Goal: Information Seeking & Learning: Learn about a topic

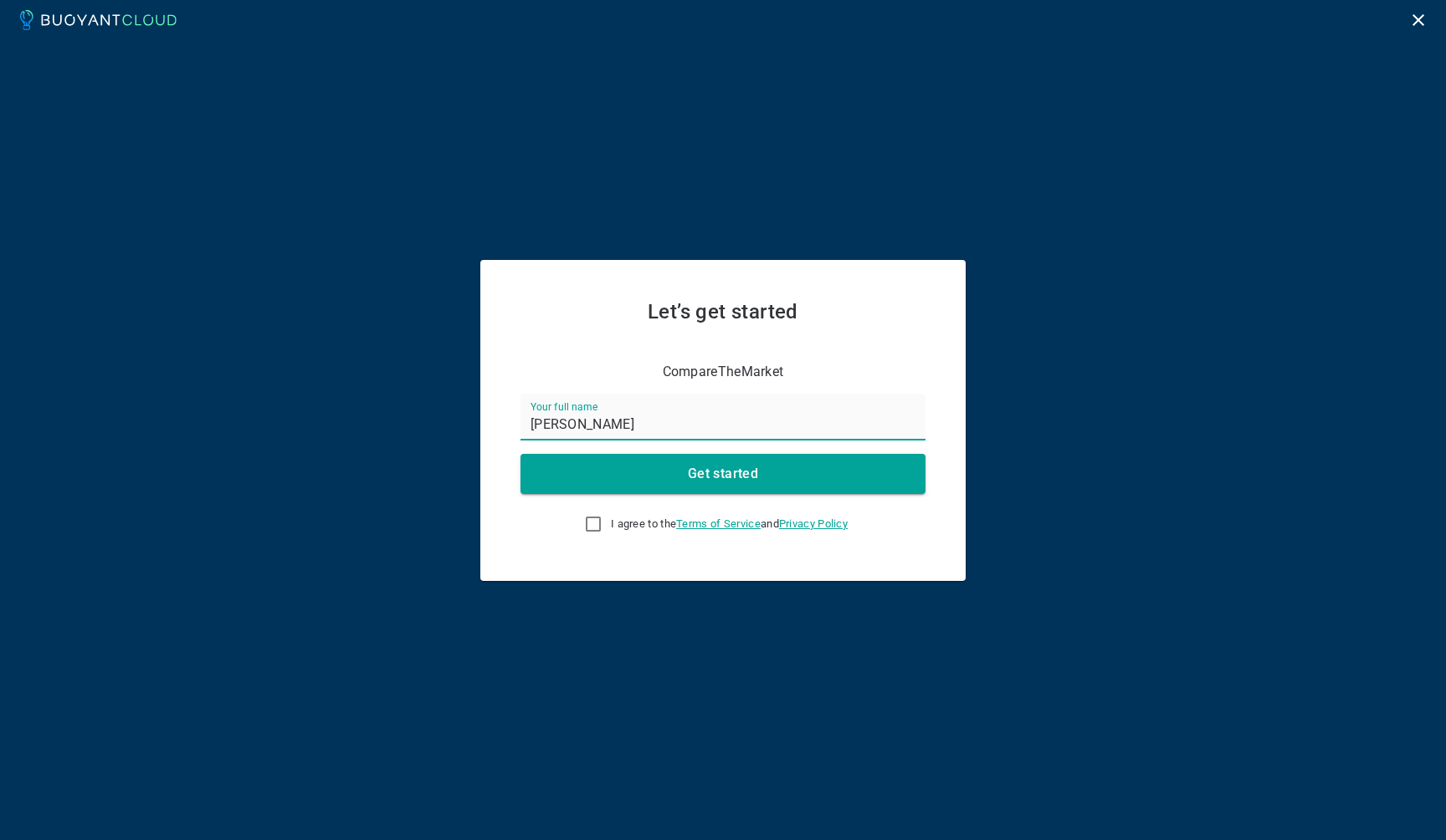
click at [594, 525] on input "I agree to the Terms of Service and Privacy Policy" at bounding box center [594, 525] width 20 height 20
checkbox input "true"
click at [662, 471] on button "Get started" at bounding box center [723, 474] width 405 height 40
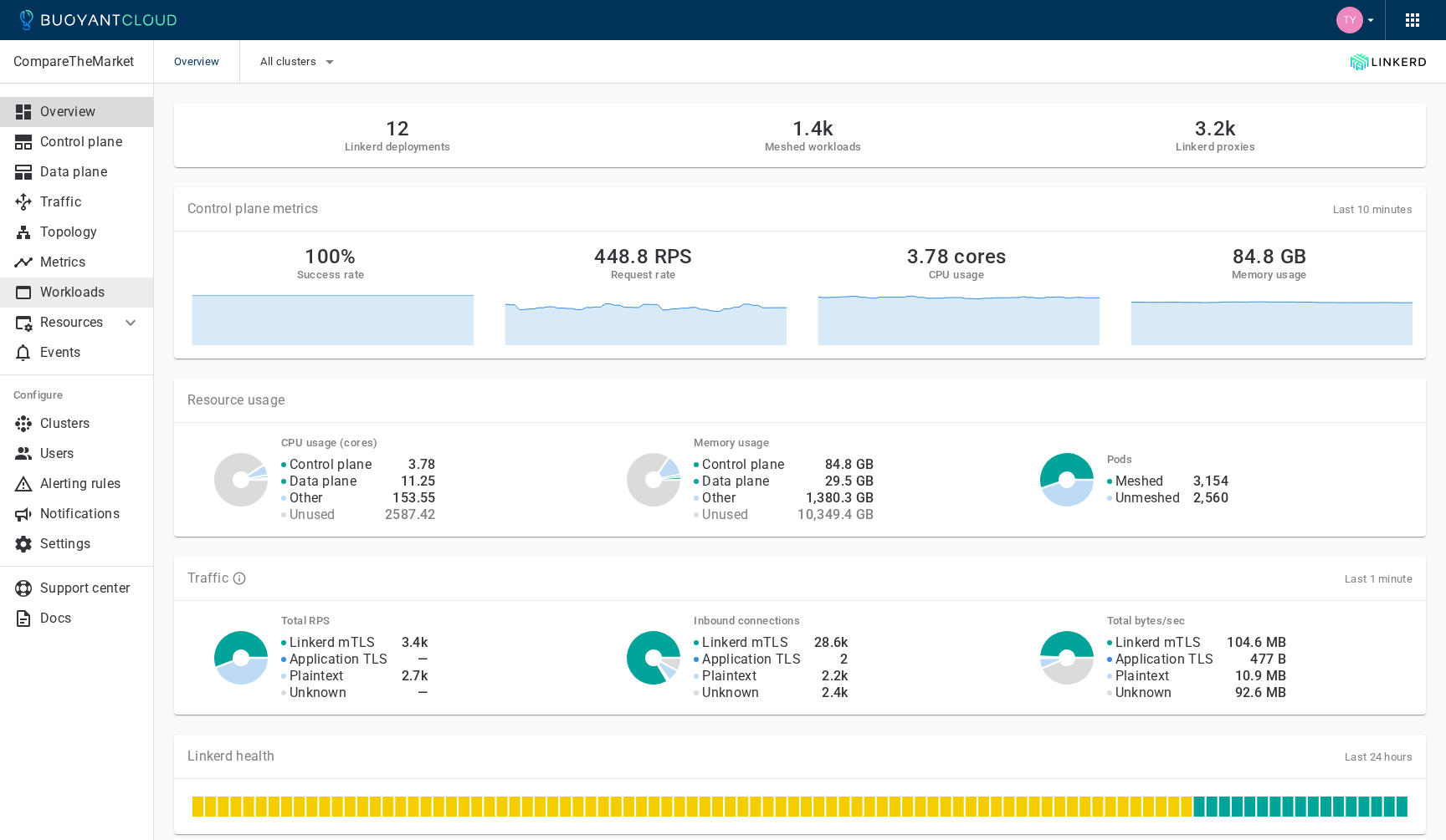
click at [113, 285] on p "Workloads" at bounding box center [90, 292] width 100 height 17
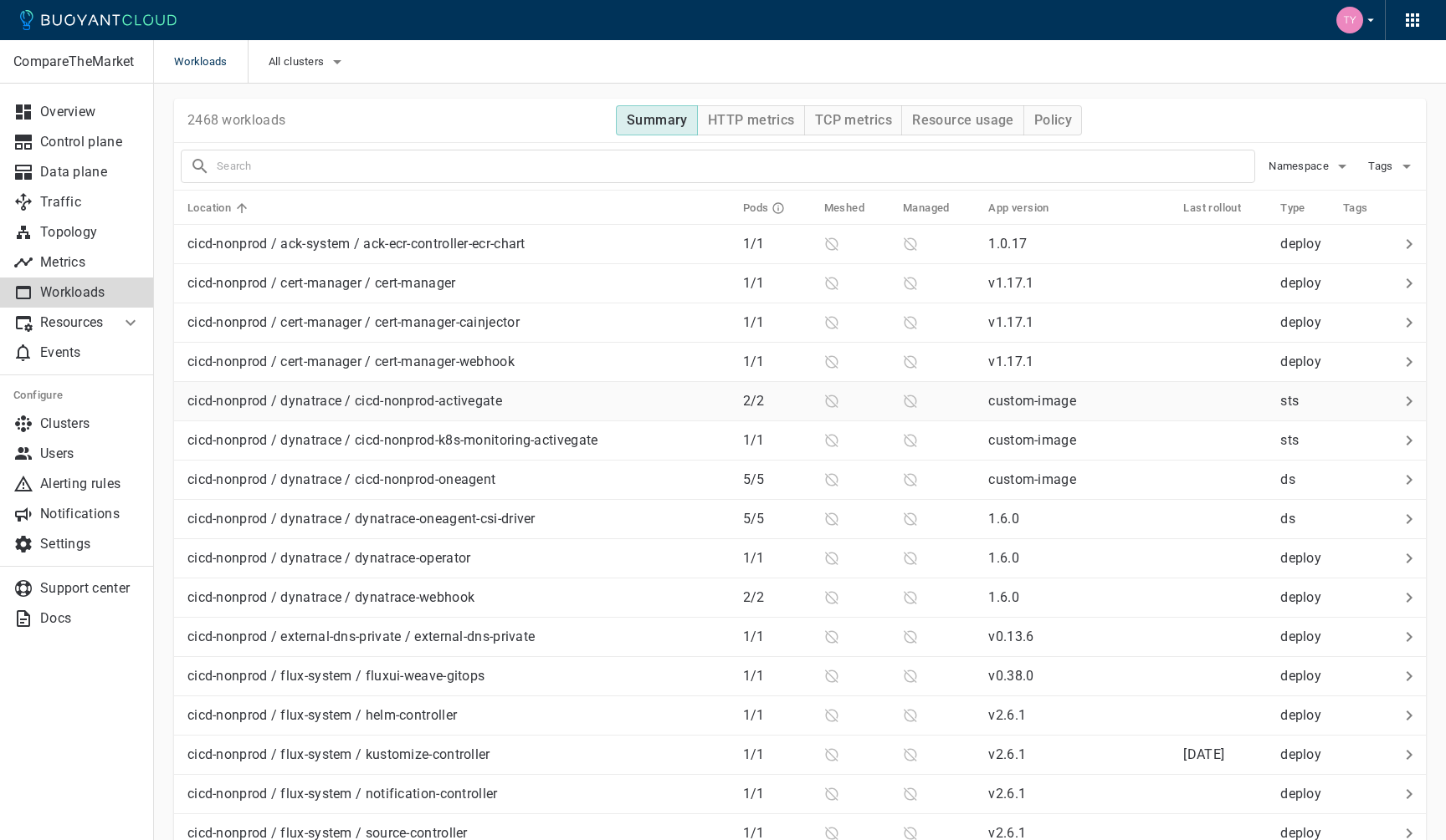
scroll to position [6, 0]
click at [436, 403] on p "cicd-nonprod / dynatrace / cicd-nonprod-activegate" at bounding box center [344, 401] width 315 height 17
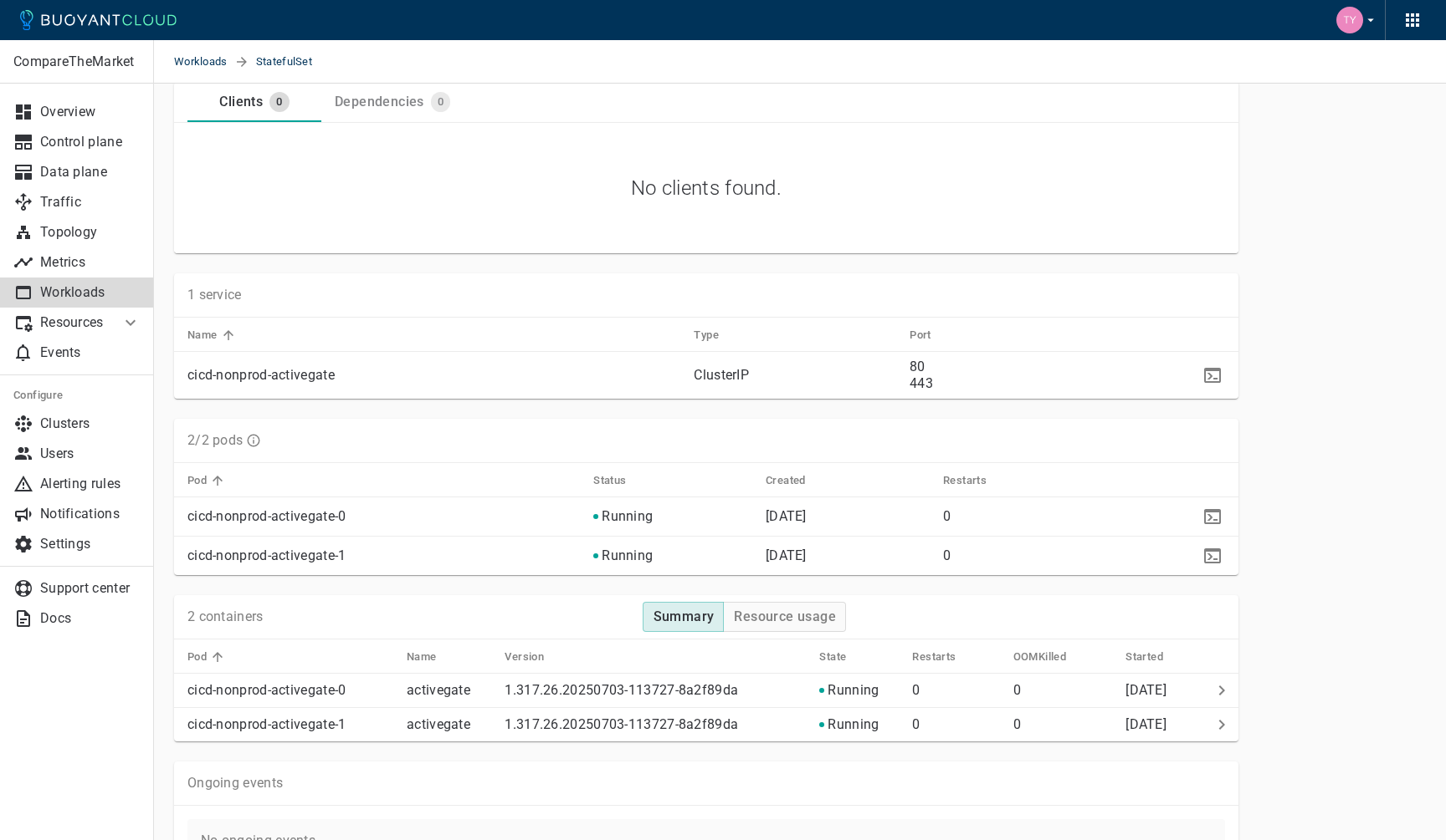
scroll to position [671, 0]
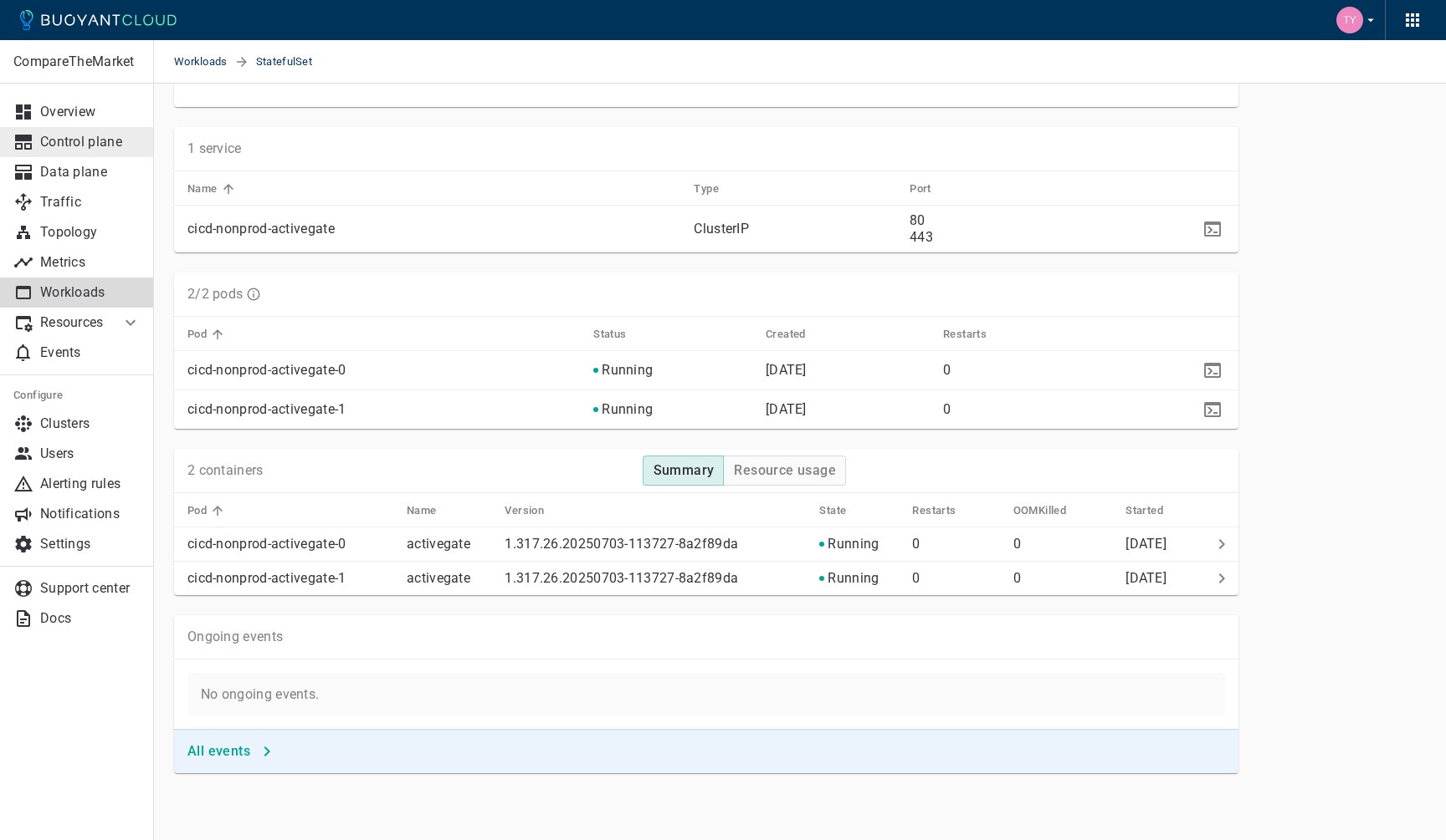
click at [67, 145] on p "Control plane" at bounding box center [90, 142] width 100 height 17
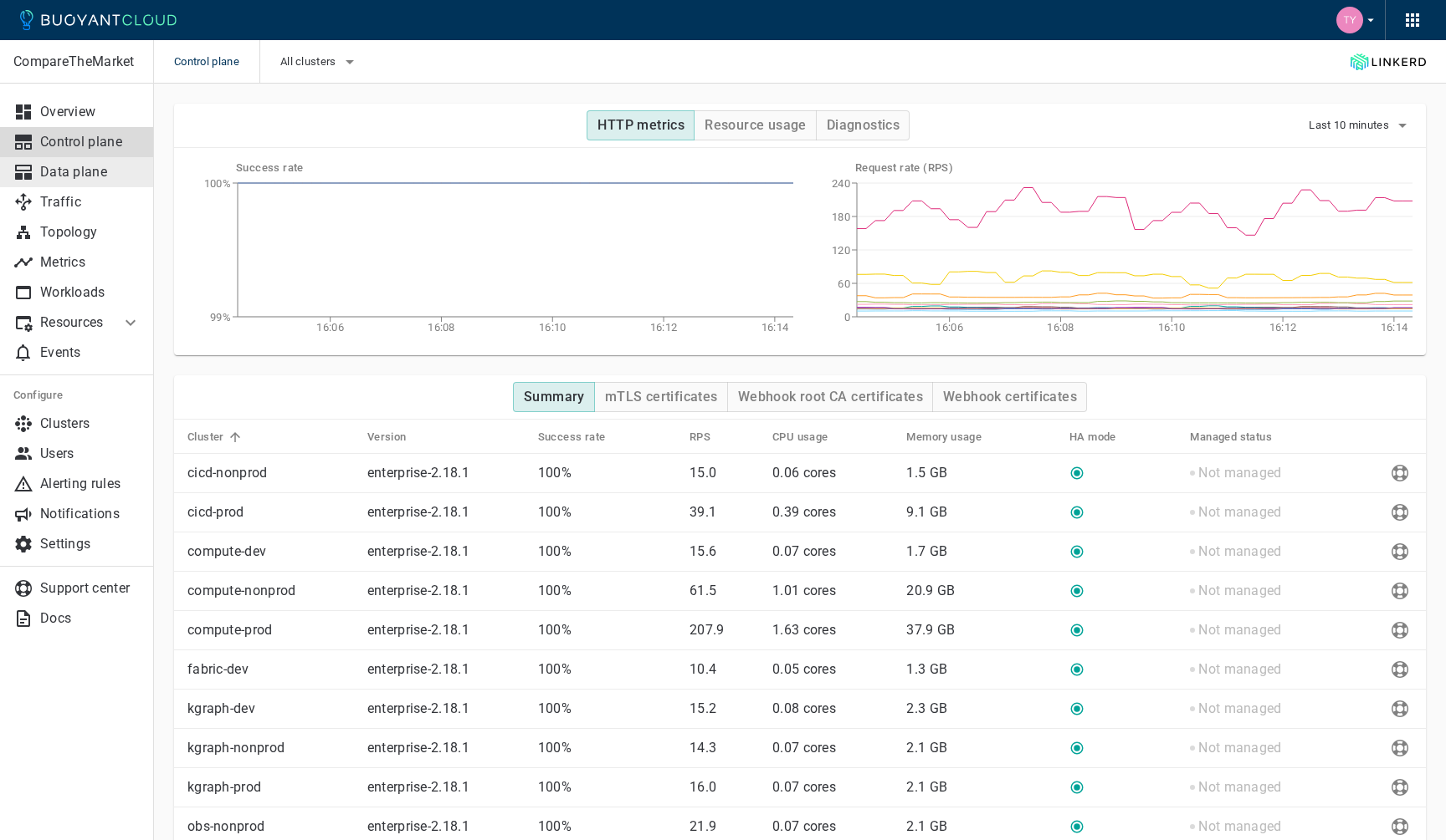
click at [76, 174] on p "Data plane" at bounding box center [90, 172] width 100 height 17
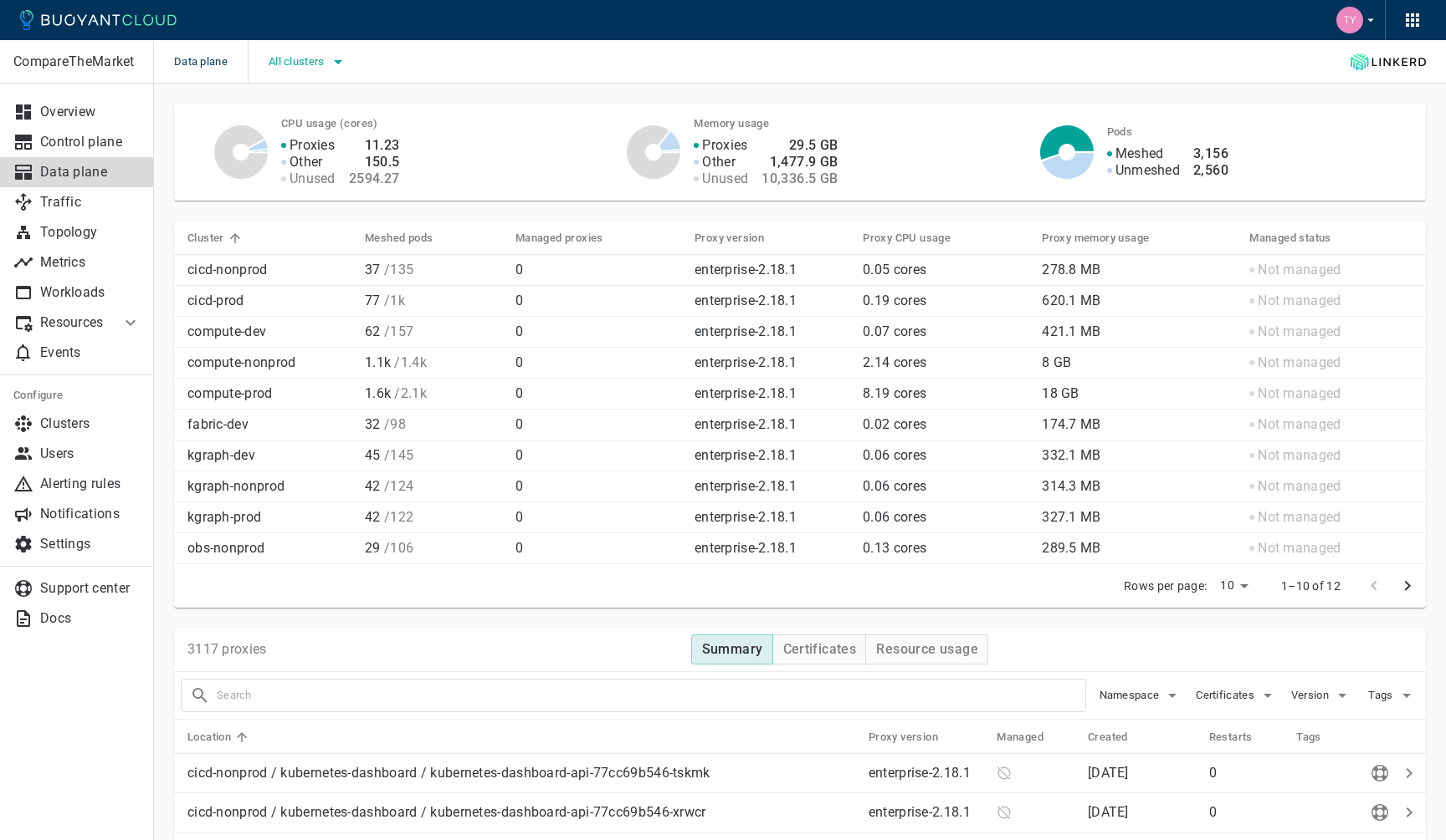
click at [321, 65] on span "All clusters" at bounding box center [299, 62] width 59 height 14
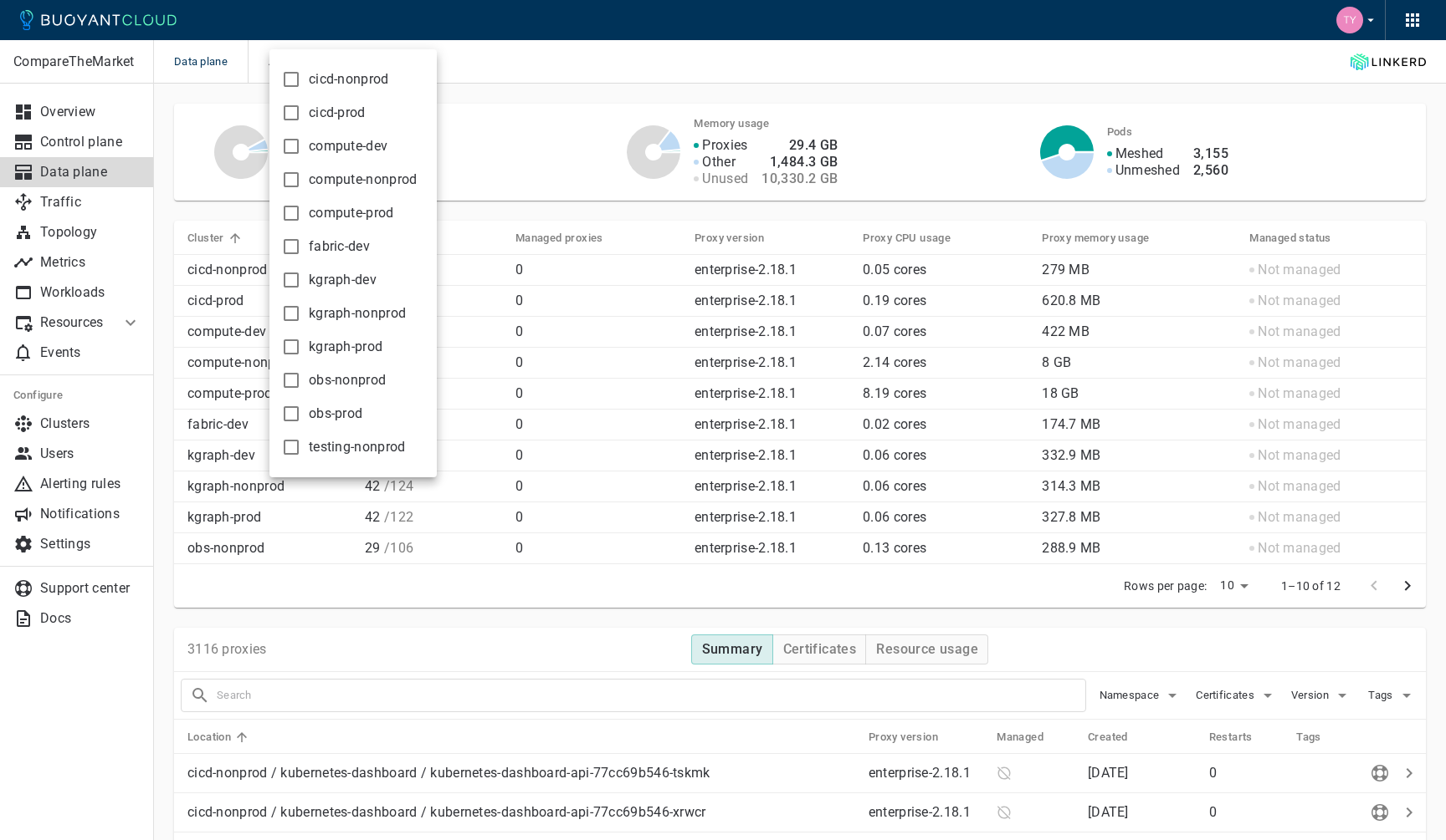
click at [387, 175] on span "compute-nonprod" at bounding box center [363, 180] width 109 height 17
click at [301, 175] on input "compute-nonprod" at bounding box center [291, 180] width 20 height 20
checkbox input "true"
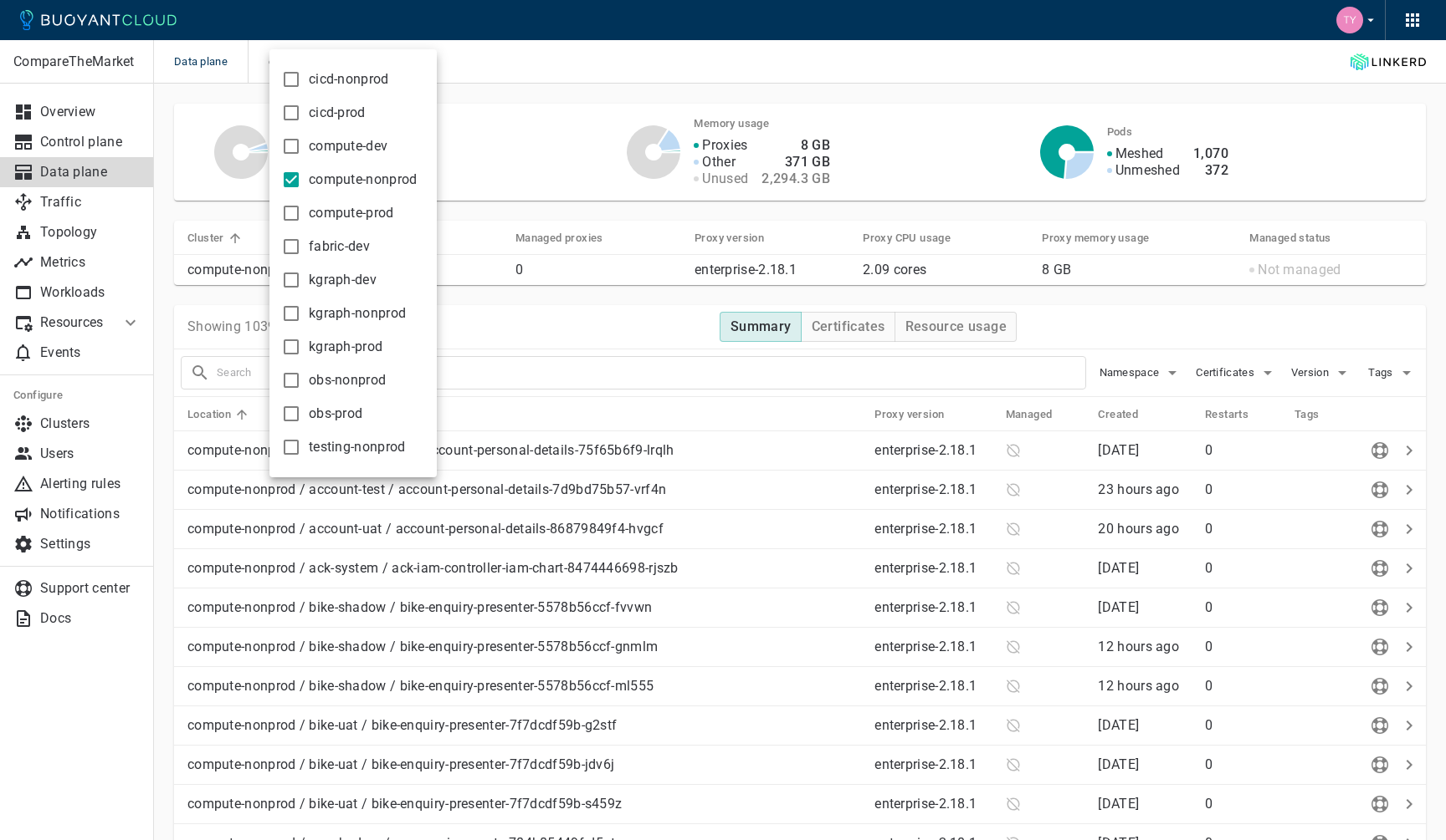
click at [651, 84] on div at bounding box center [723, 420] width 1446 height 840
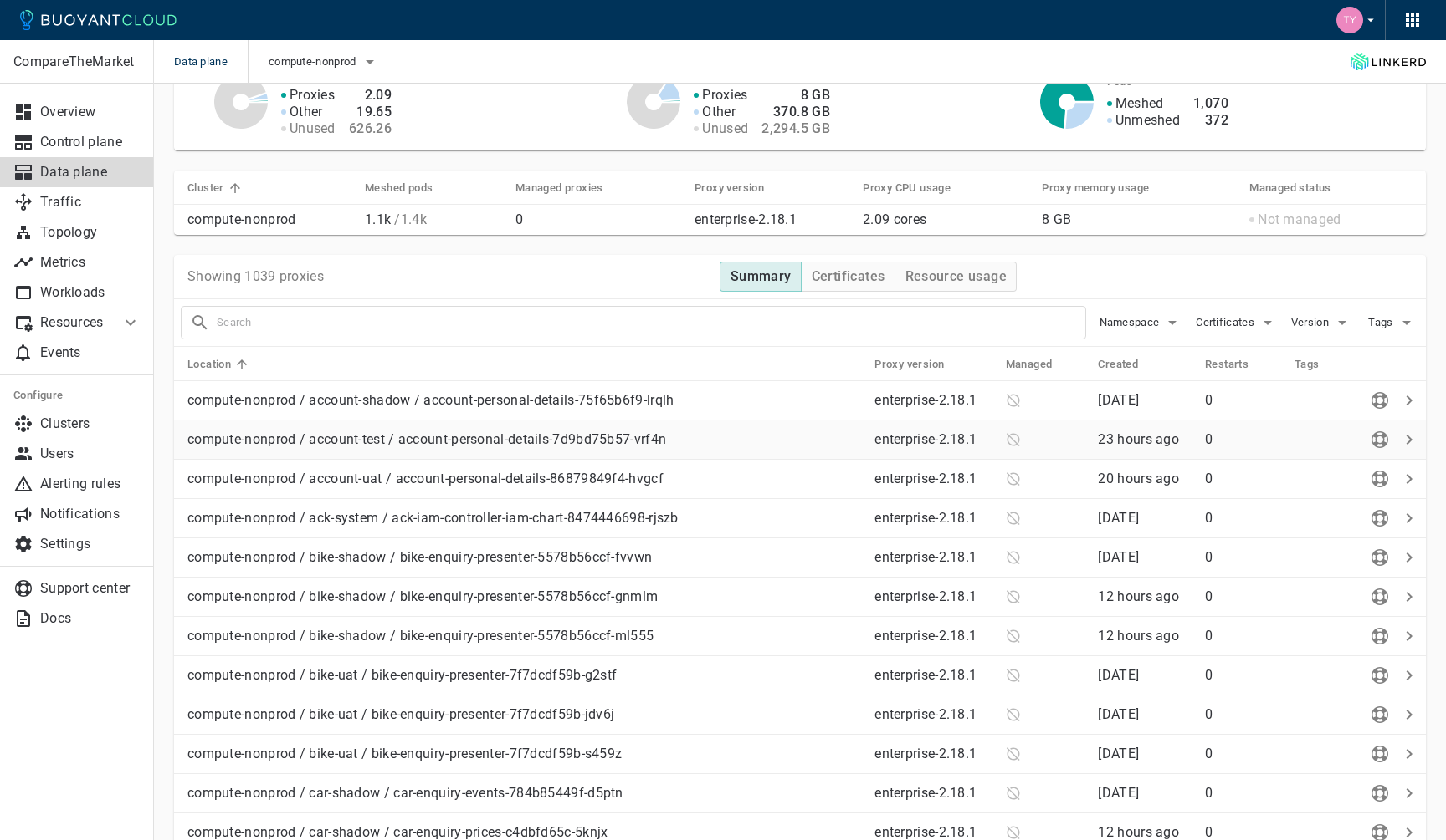
scroll to position [51, 0]
click at [1019, 403] on icon at bounding box center [1013, 400] width 14 height 14
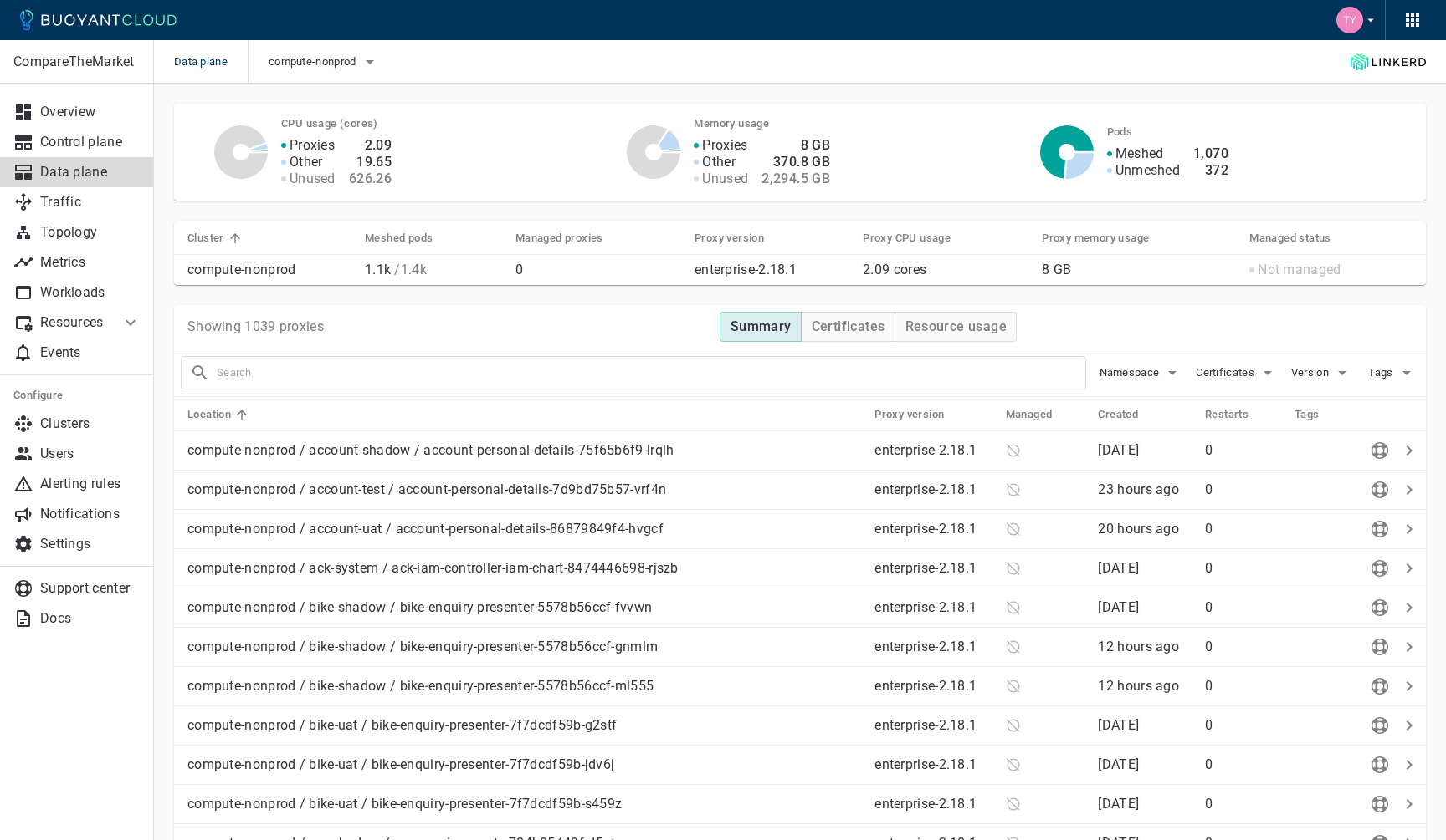
scroll to position [51, 0]
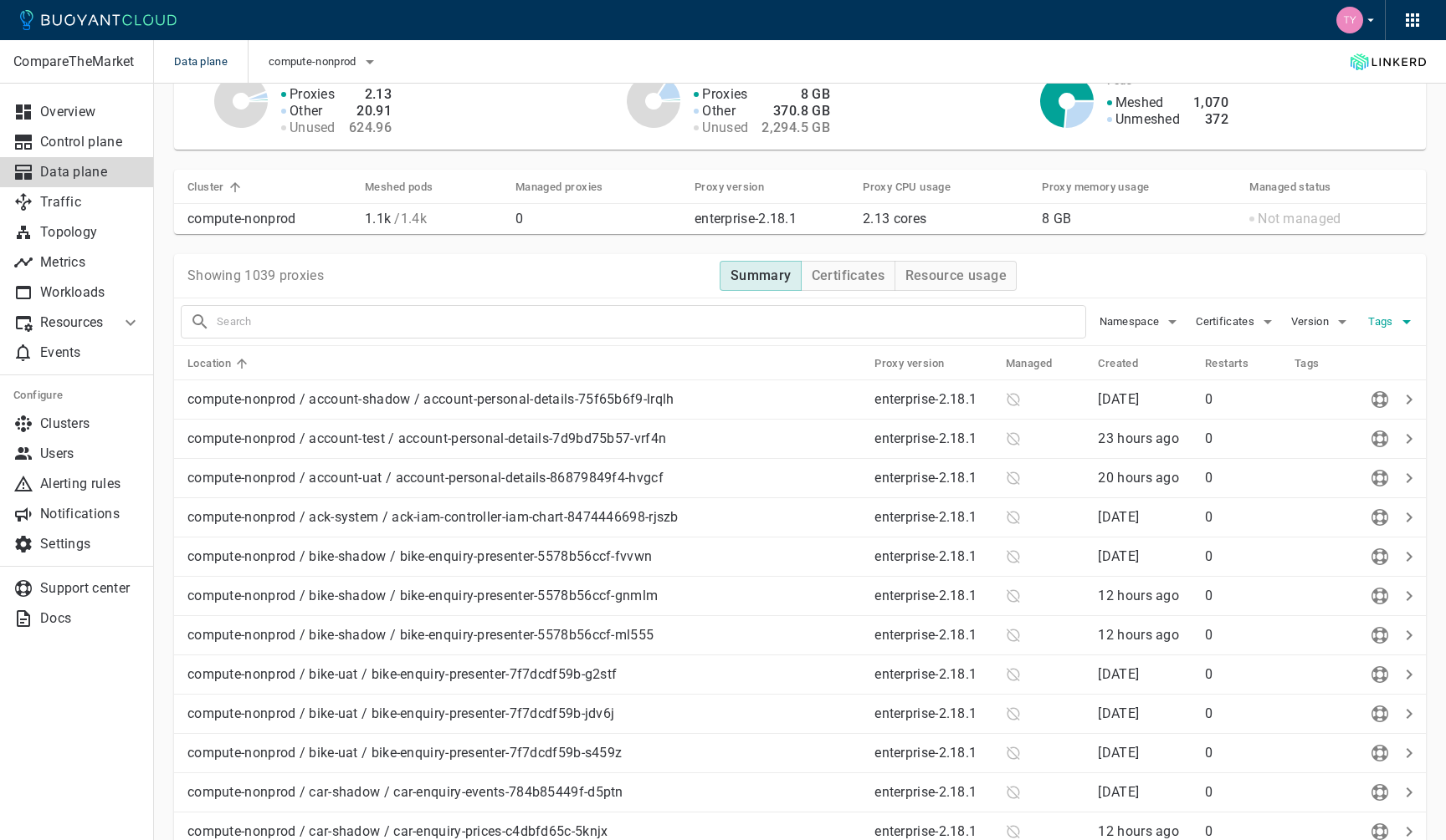
click at [1399, 324] on icon "button" at bounding box center [1406, 322] width 20 height 20
click at [1286, 265] on div at bounding box center [723, 420] width 1446 height 840
click at [1315, 320] on span "Version" at bounding box center [1311, 322] width 41 height 14
click at [1288, 289] on div at bounding box center [723, 420] width 1446 height 840
click at [1259, 328] on icon "button" at bounding box center [1268, 322] width 20 height 20
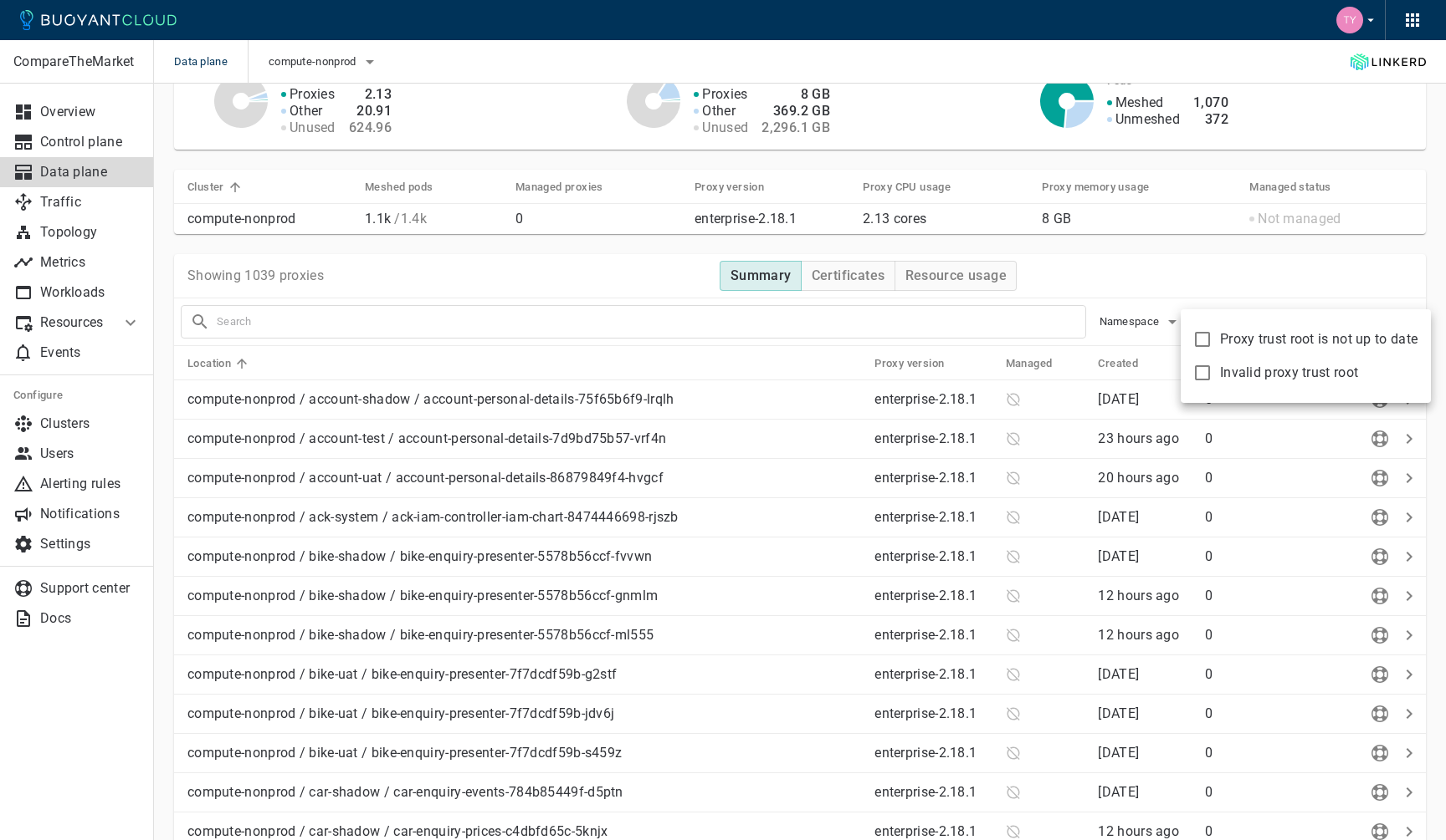
click at [1240, 284] on div at bounding box center [723, 420] width 1446 height 840
click at [1151, 324] on span "Namespace" at bounding box center [1131, 322] width 64 height 14
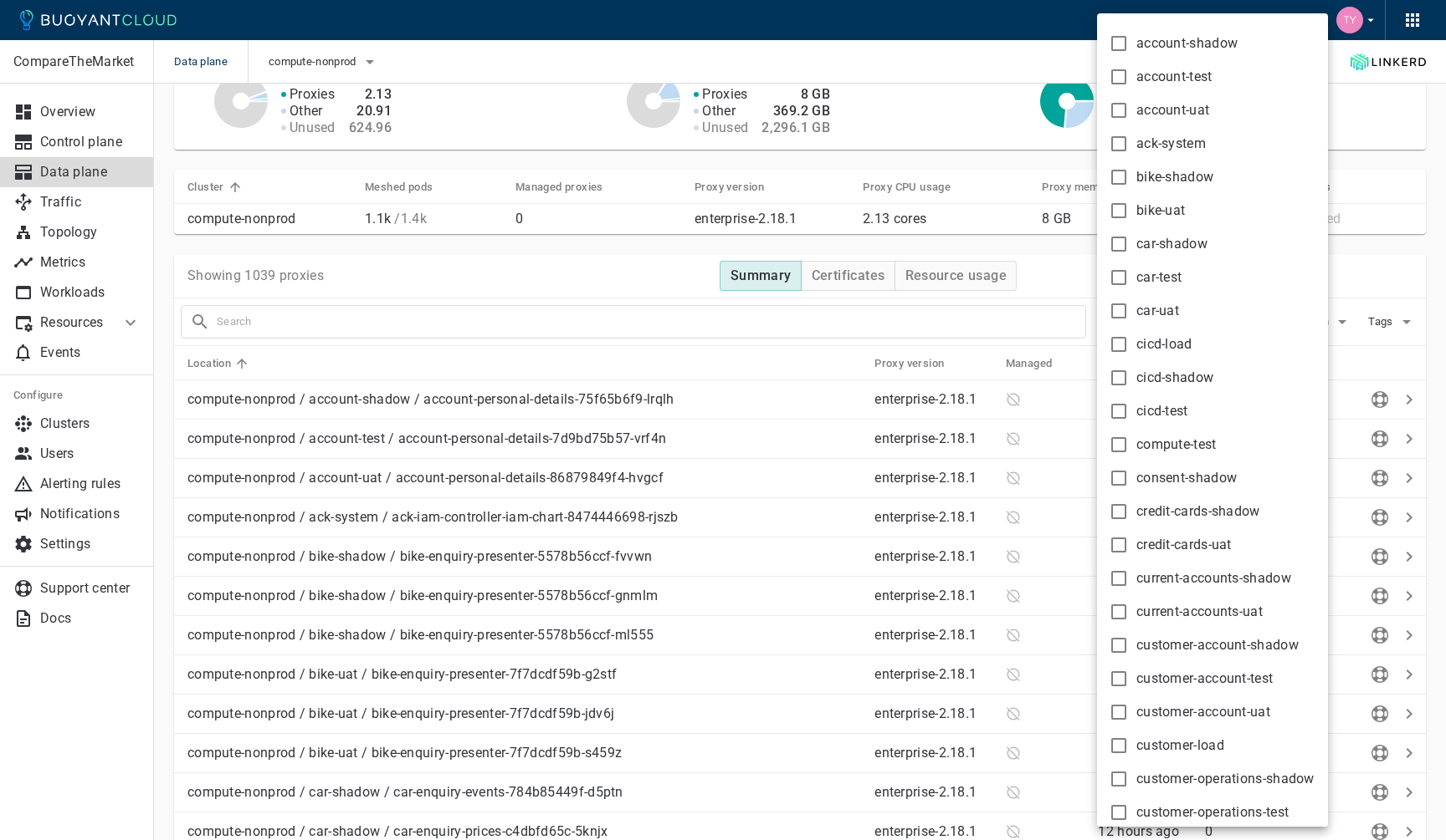
click at [1052, 268] on div at bounding box center [723, 420] width 1446 height 840
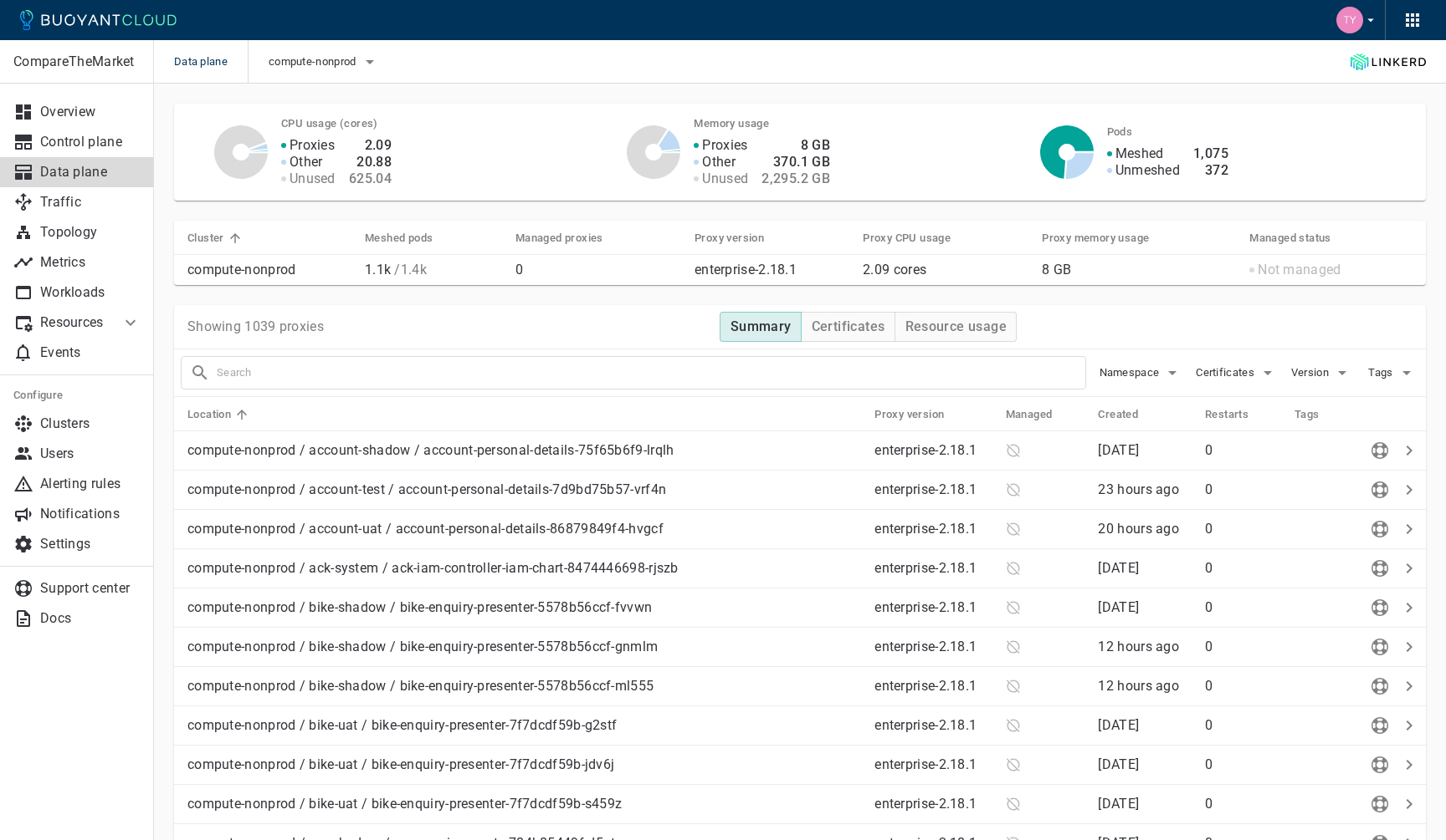
scroll to position [4, 0]
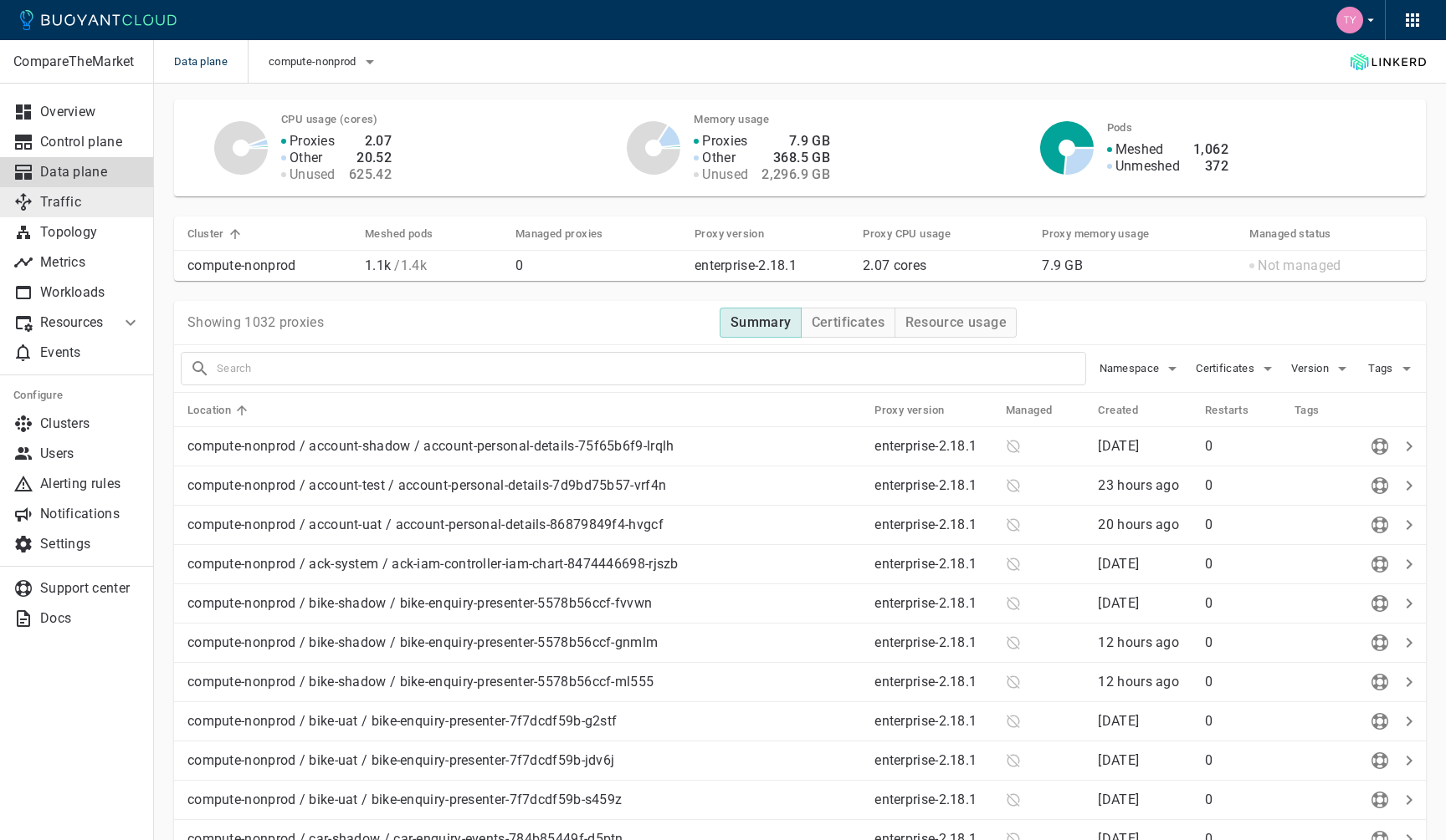
click at [69, 201] on p "Traffic" at bounding box center [90, 203] width 100 height 17
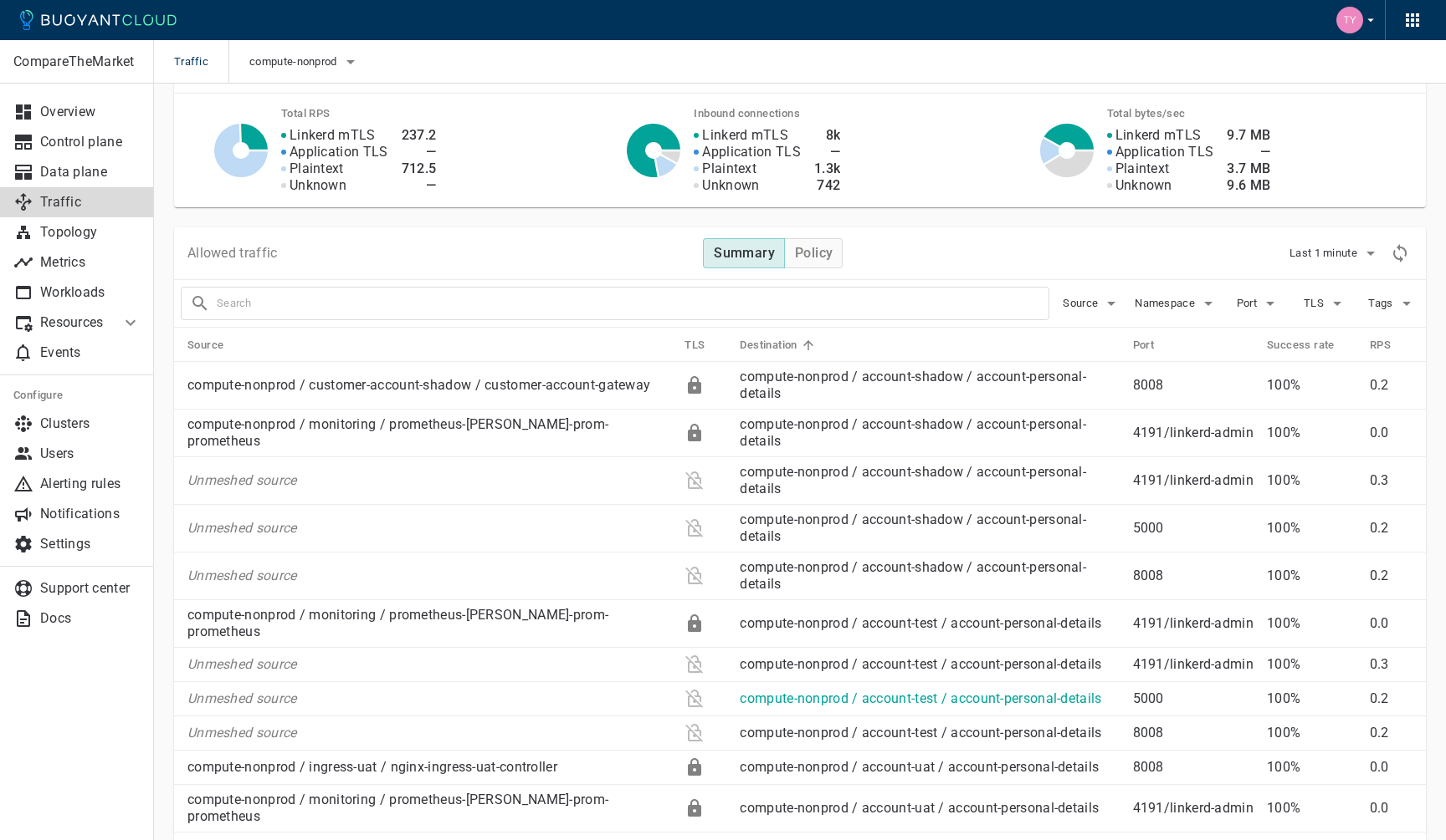
scroll to position [92, 0]
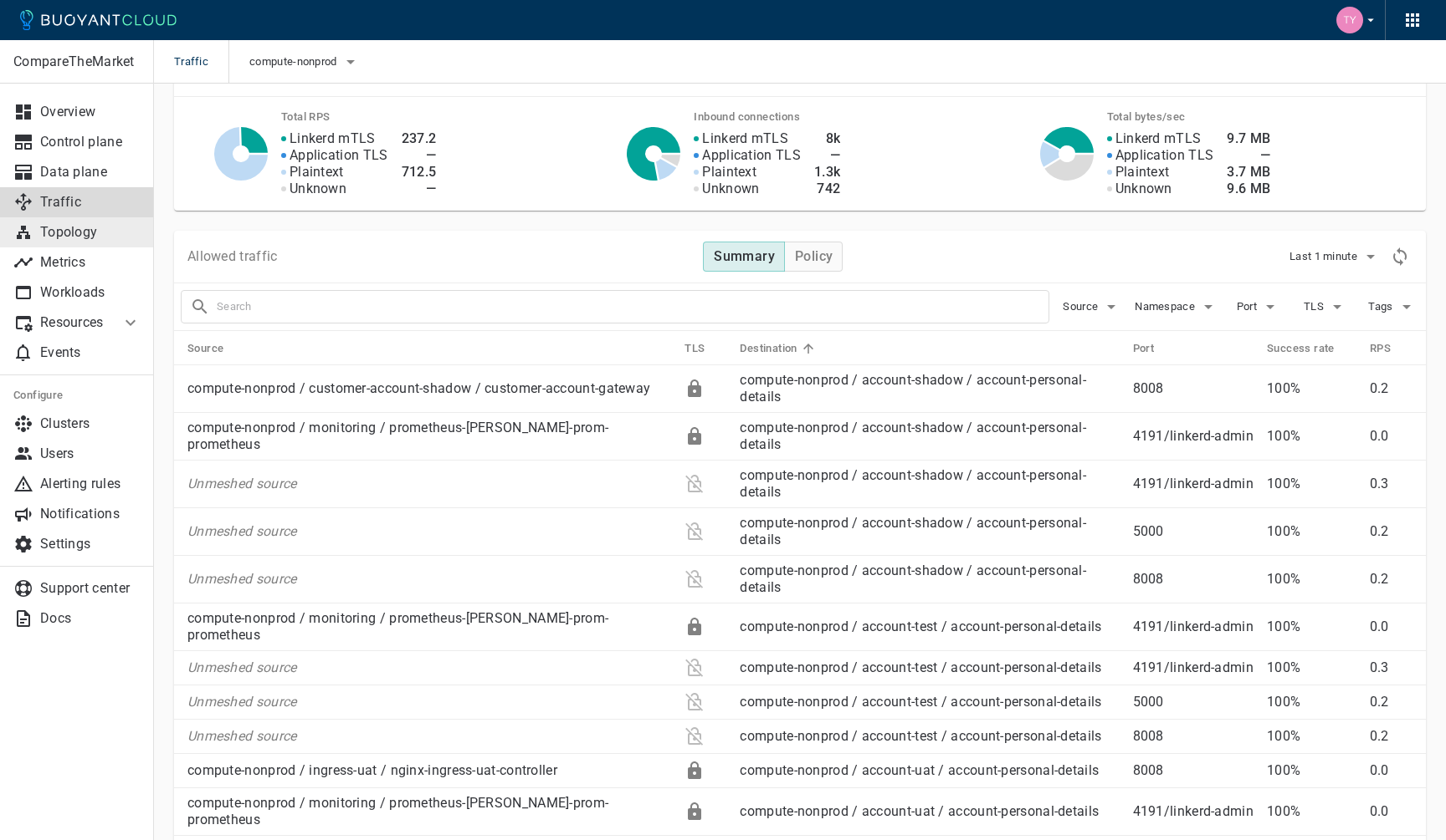
click at [83, 237] on p "Topology" at bounding box center [90, 232] width 100 height 17
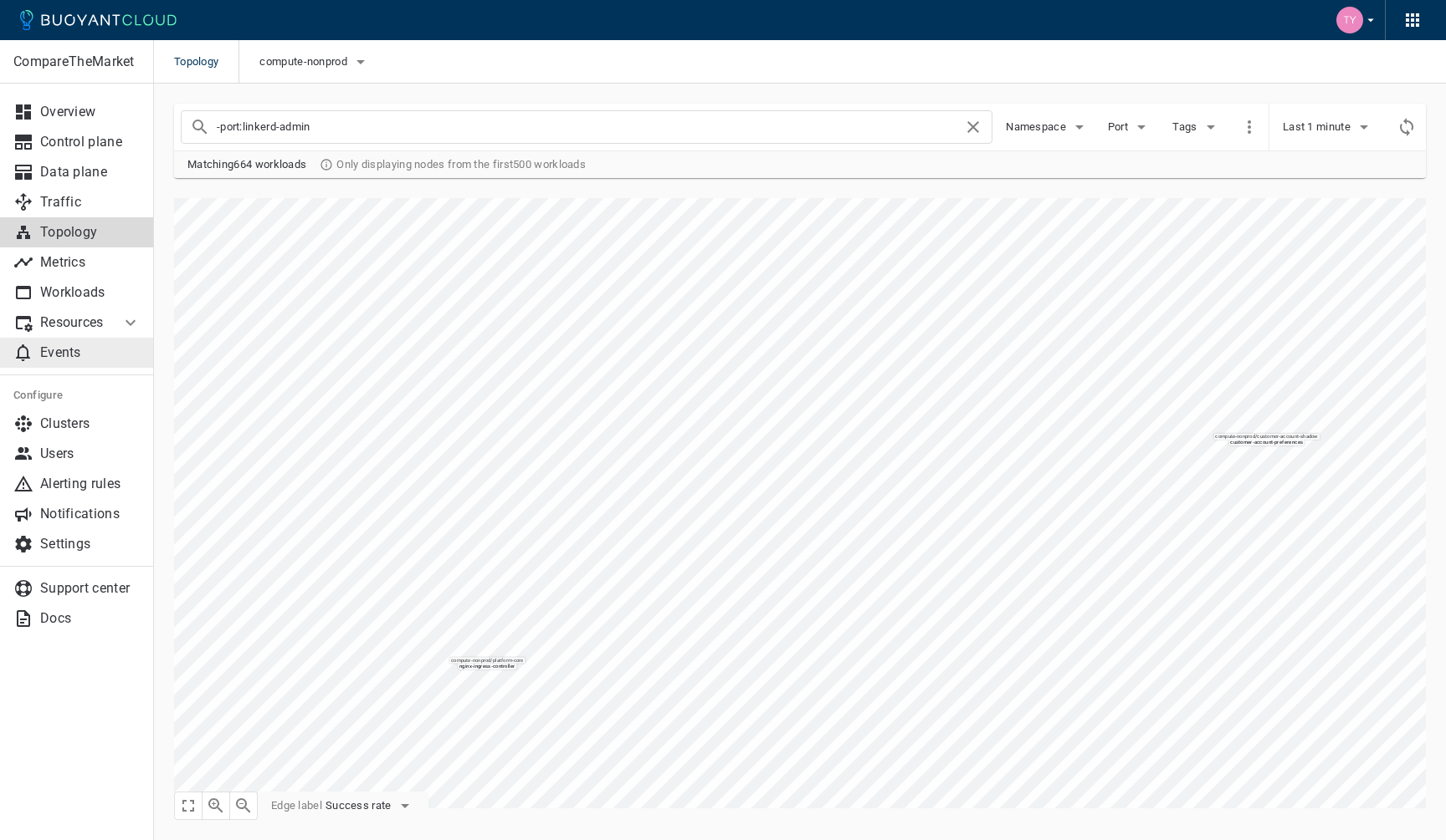
click at [96, 348] on p "Events" at bounding box center [90, 353] width 100 height 17
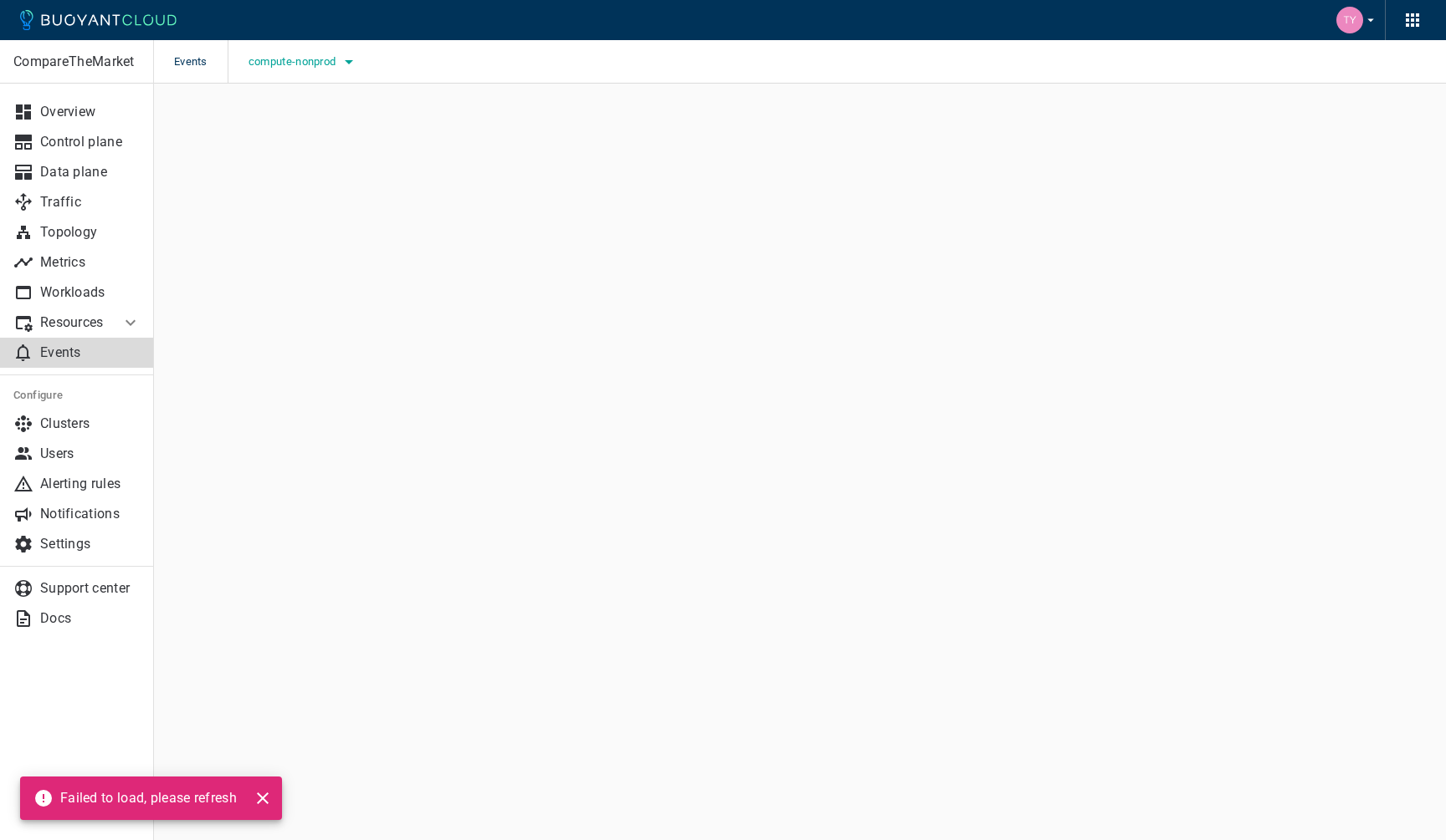
click at [339, 62] on span "compute-nonprod" at bounding box center [294, 62] width 92 height 14
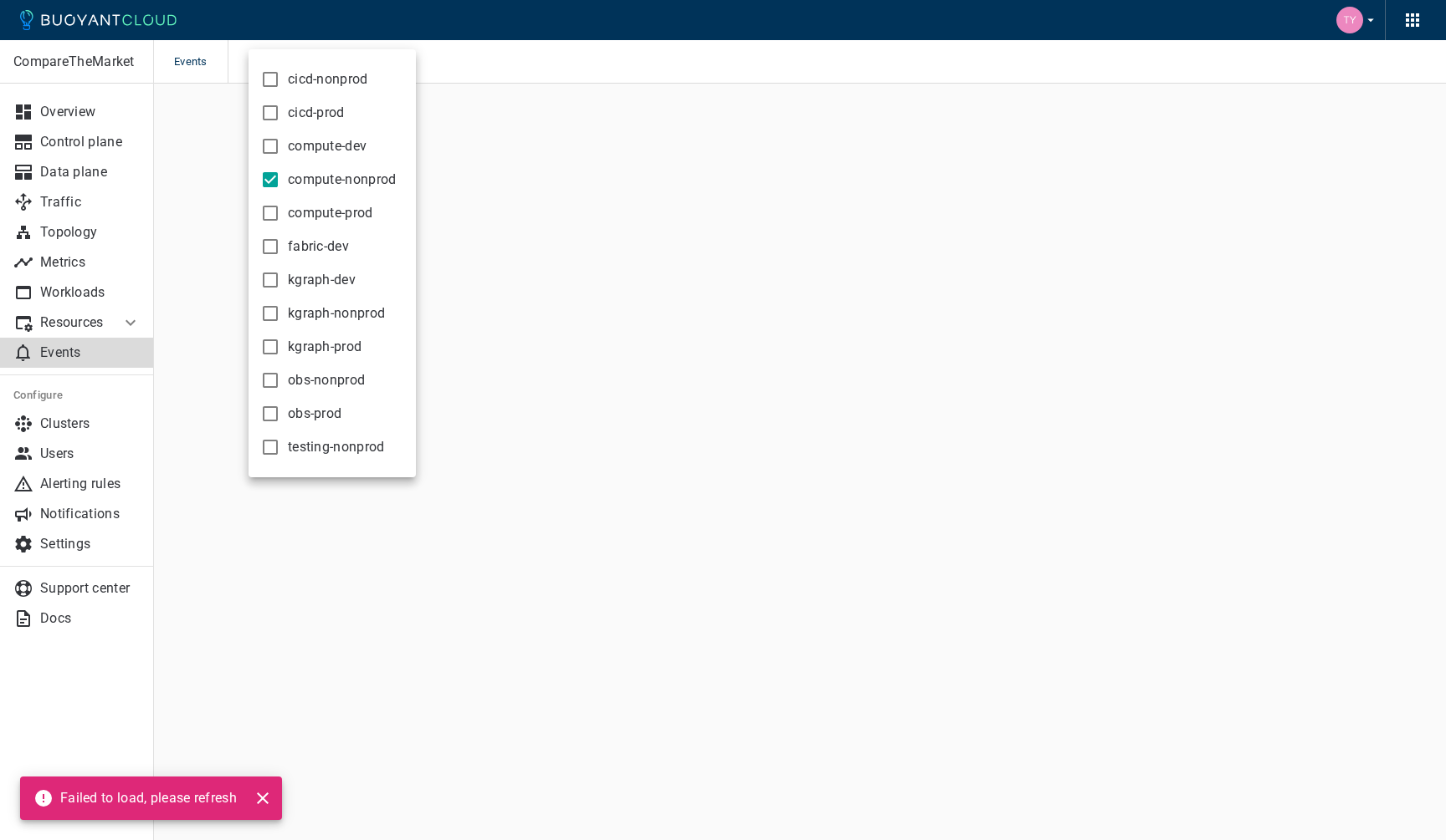
click at [329, 111] on span "cicd-prod" at bounding box center [315, 113] width 57 height 17
click at [280, 111] on input "cicd-prod" at bounding box center [271, 113] width 20 height 20
checkbox input "true"
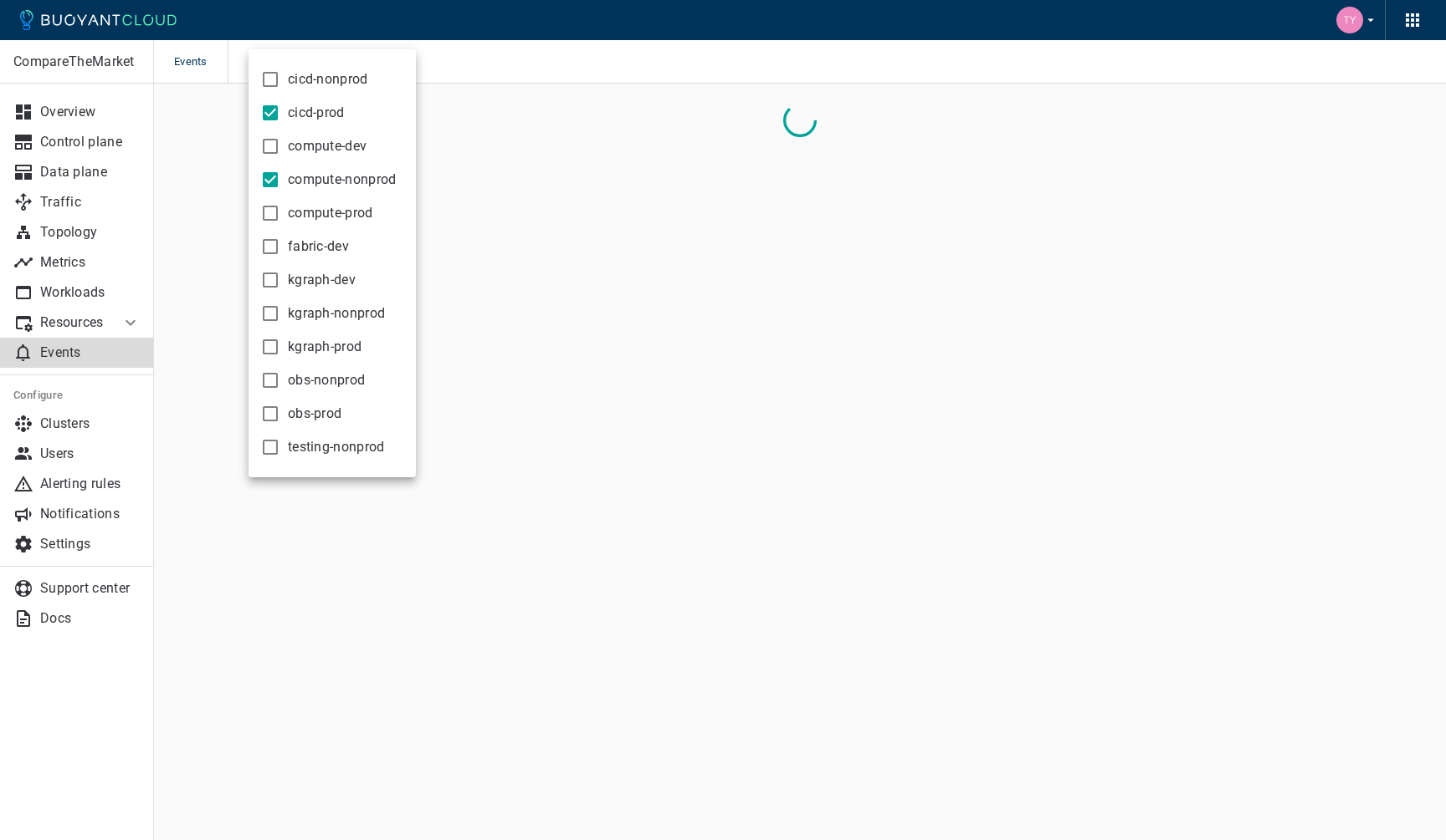
click at [326, 188] on span "compute-nonprod" at bounding box center [342, 180] width 109 height 17
click at [280, 188] on input "compute-nonprod" at bounding box center [271, 180] width 20 height 20
checkbox input "false"
click at [205, 158] on div at bounding box center [723, 420] width 1446 height 840
